Goal: Information Seeking & Learning: Learn about a topic

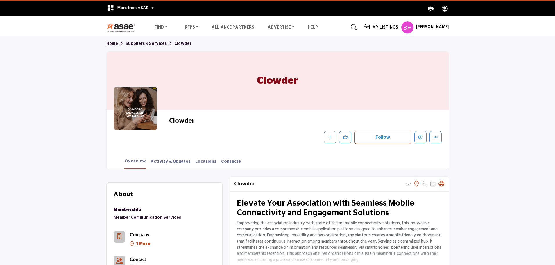
click at [283, 162] on div "Overview Activity & Updates Locations Contacts" at bounding box center [284, 160] width 327 height 18
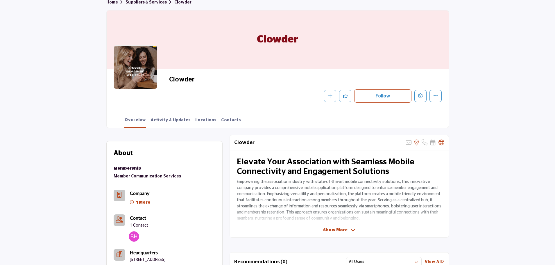
scroll to position [87, 0]
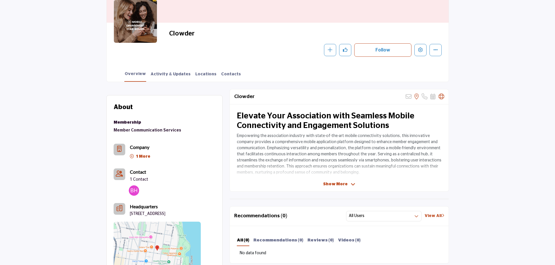
click at [334, 182] on span "Show More" at bounding box center [335, 184] width 24 height 6
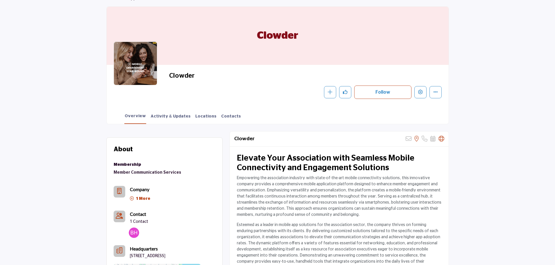
scroll to position [0, 0]
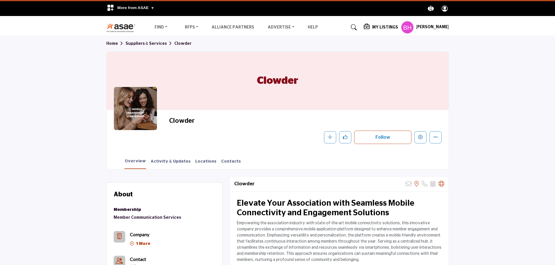
click at [434, 26] on h5 "[PERSON_NAME]" at bounding box center [432, 27] width 33 height 6
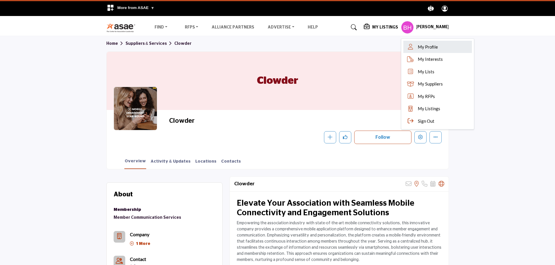
click at [437, 48] on span "My Profile" at bounding box center [428, 47] width 20 height 7
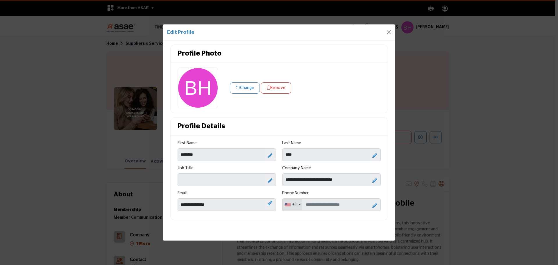
click at [269, 180] on icon at bounding box center [270, 180] width 5 height 5
click at [248, 182] on input "Enter Job Title" at bounding box center [227, 179] width 98 height 13
type input "**********"
click at [368, 114] on div "Profile Photo Change Remove Profile Details First Name ******** Last Name" at bounding box center [279, 131] width 224 height 175
click at [388, 34] on button "Close" at bounding box center [389, 32] width 8 height 8
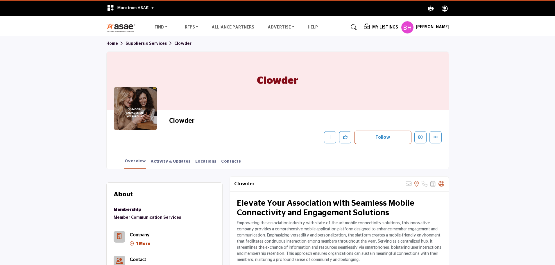
click at [426, 27] on h5 "[PERSON_NAME]" at bounding box center [432, 27] width 33 height 6
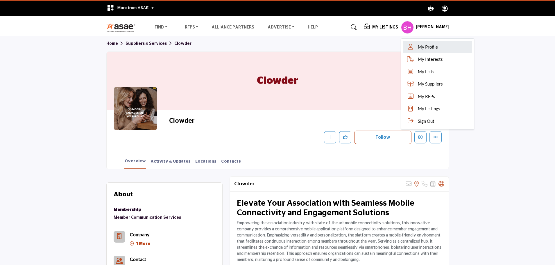
click at [429, 44] on span "My Profile" at bounding box center [428, 47] width 20 height 7
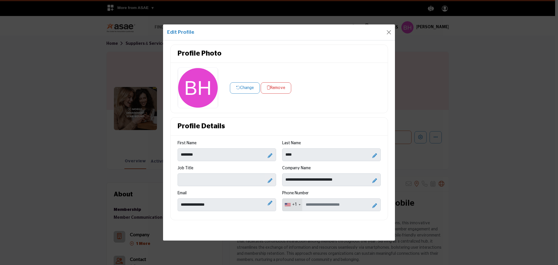
click at [276, 172] on div "Job Title" at bounding box center [227, 169] width 98 height 8
click at [271, 180] on icon at bounding box center [270, 180] width 5 height 5
click at [264, 180] on icon at bounding box center [266, 180] width 4 height 5
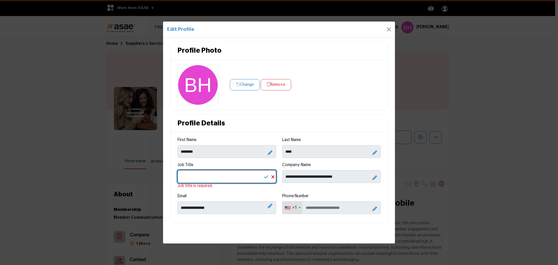
click at [236, 175] on input "Enter Job Title" at bounding box center [227, 176] width 98 height 13
type input "**********"
click at [265, 178] on icon at bounding box center [266, 176] width 4 height 5
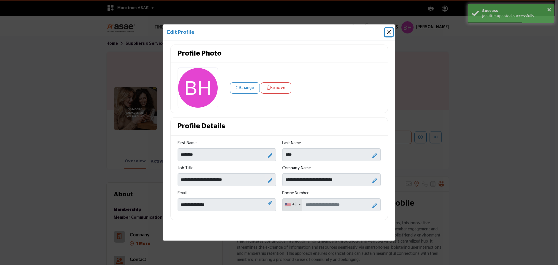
click at [387, 35] on button "Close" at bounding box center [389, 32] width 8 height 8
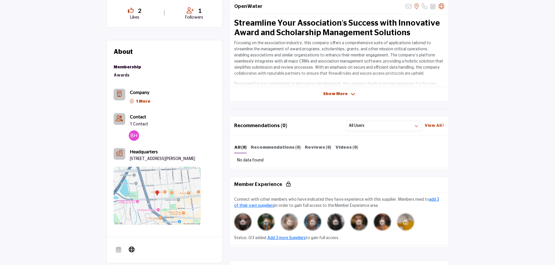
scroll to position [174, 0]
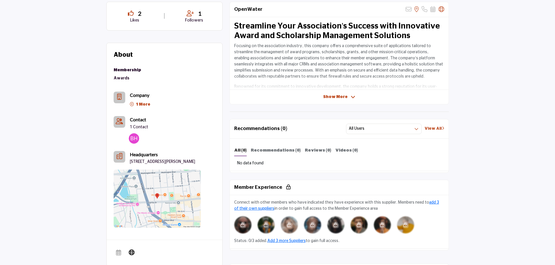
click at [337, 101] on div "OpenWater Sorry, but this listing is on a subscription plan which does not allo…" at bounding box center [339, 53] width 219 height 103
click at [339, 99] on span "Show More" at bounding box center [335, 97] width 24 height 6
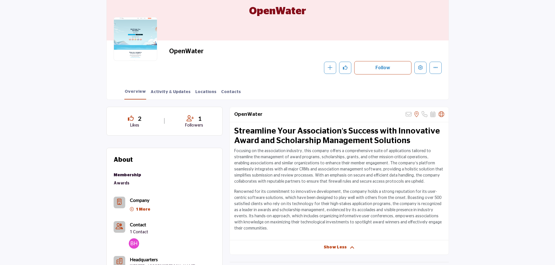
scroll to position [0, 0]
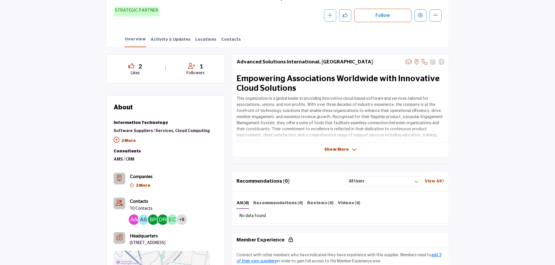
scroll to position [116, 0]
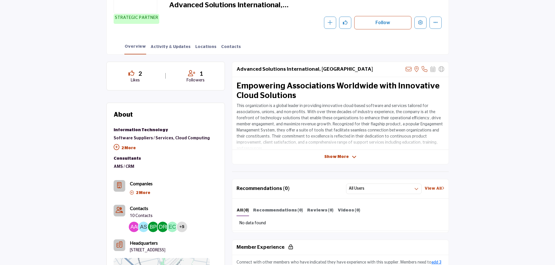
click at [344, 159] on span "Show More" at bounding box center [336, 157] width 24 height 6
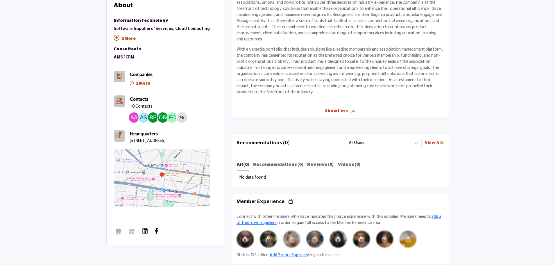
scroll to position [232, 0]
